Goal: Navigation & Orientation: Find specific page/section

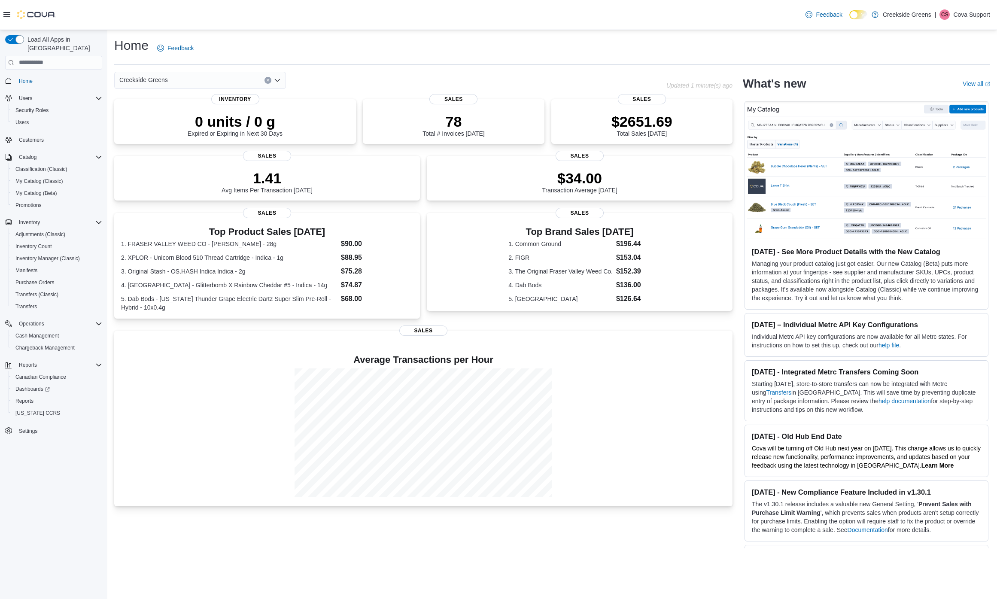
click at [973, 20] on div "Feedback Dark Mode Creekside Greens | CS Cova Support" at bounding box center [896, 14] width 188 height 17
click at [963, 16] on p "Cova Support" at bounding box center [971, 14] width 37 height 10
click at [927, 88] on span "Sign Out" at bounding box center [934, 89] width 23 height 9
